Goal: Transaction & Acquisition: Book appointment/travel/reservation

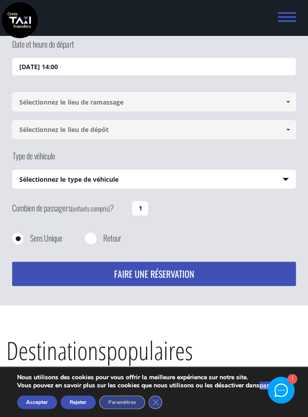
click at [144, 201] on input "1" at bounding box center [140, 208] width 16 height 14
type input "1"
type input "2"
click at [271, 102] on input at bounding box center [153, 101] width 283 height 19
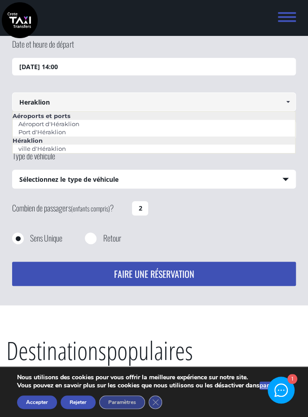
click at [164, 144] on li "ville d'Héraklion" at bounding box center [154, 148] width 282 height 8
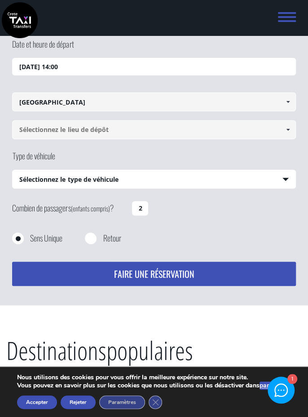
type input "[GEOGRAPHIC_DATA]"
click at [167, 128] on input at bounding box center [153, 129] width 283 height 19
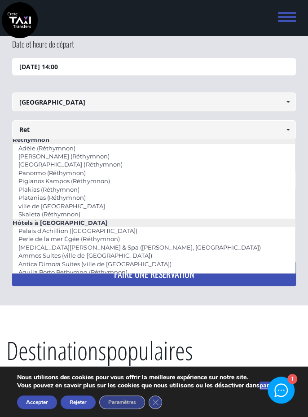
scroll to position [54, 0]
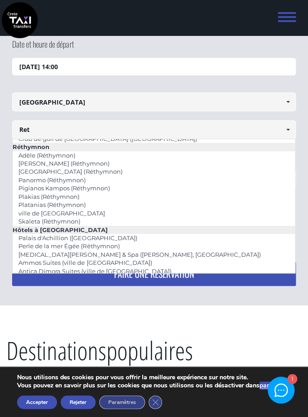
click at [45, 144] on font "Réthymnon" at bounding box center [31, 146] width 37 height 7
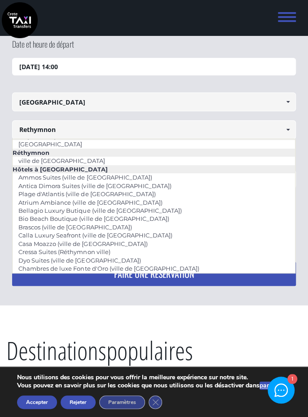
scroll to position [0, 0]
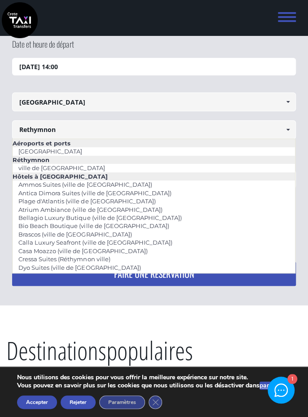
click at [92, 169] on li "ville de [GEOGRAPHIC_DATA]" at bounding box center [154, 168] width 282 height 8
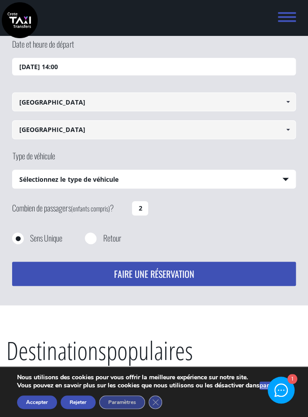
type input "[GEOGRAPHIC_DATA]"
click at [285, 178] on select "Sélectionnez le type de véhicule Taxi (4 passagers) Mercedes Classe E Mini Van …" at bounding box center [154, 179] width 282 height 19
click at [279, 179] on select "Sélectionnez le type de véhicule Taxi (4 passagers) Mercedes Classe E Mini Van …" at bounding box center [154, 179] width 282 height 19
select select "540"
click at [13, 170] on select "Sélectionnez le type de véhicule Taxi (4 passagers) Mercedes Classe E Mini Van …" at bounding box center [154, 179] width 282 height 19
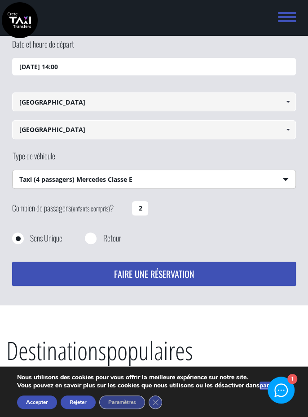
click at [178, 269] on font "FAIRE UNE RÉSERVATION" at bounding box center [153, 273] width 80 height 13
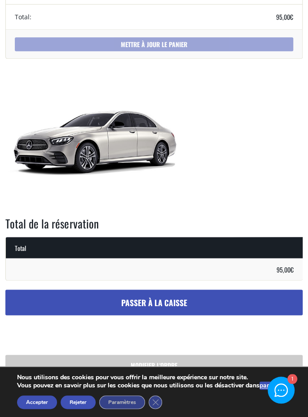
scroll to position [377, 0]
